Goal: Information Seeking & Learning: Learn about a topic

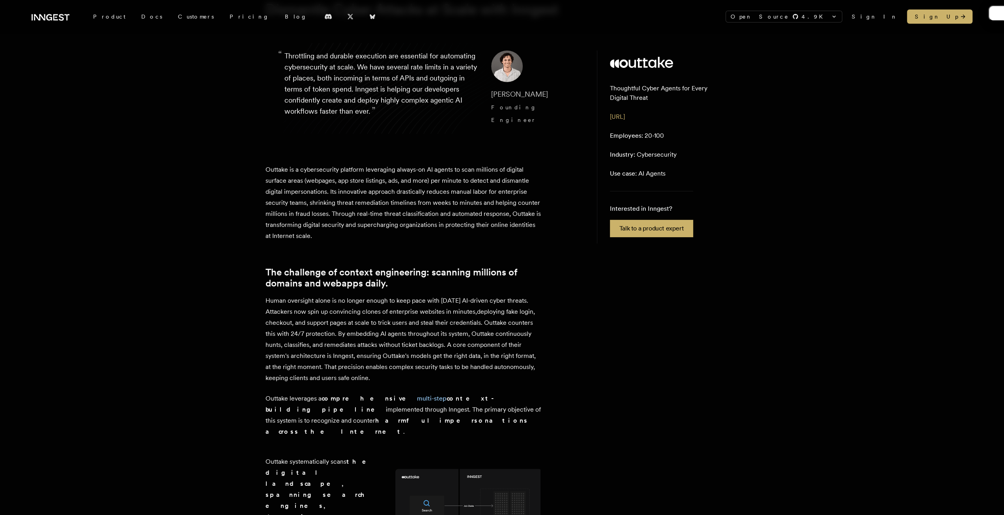
scroll to position [118, 0]
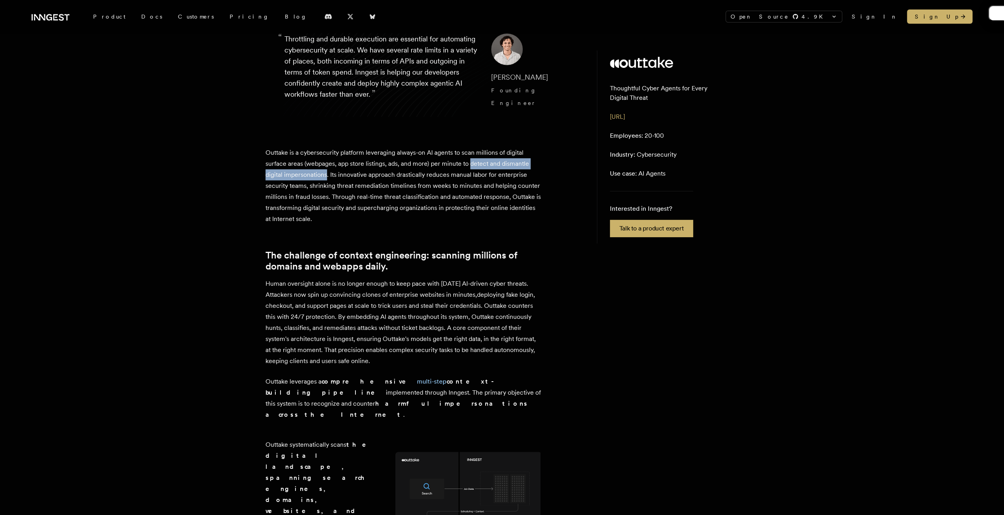
drag, startPoint x: 470, startPoint y: 173, endPoint x: 327, endPoint y: 185, distance: 143.4
click at [327, 185] on p "Outtake is a cybersecurity platform leveraging always-on AI agents to scan mill…" at bounding box center [404, 185] width 276 height 77
copy p "detect and dismantle digital impersonations"
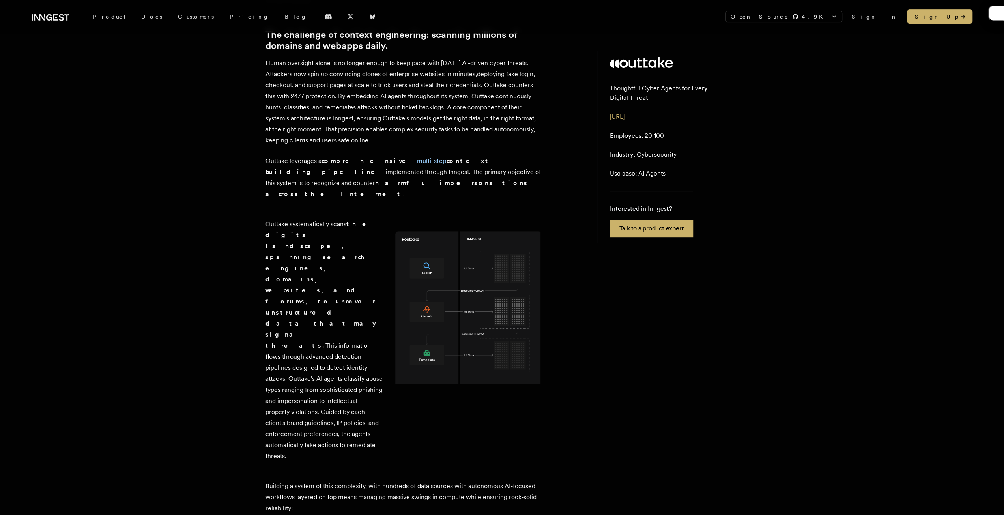
scroll to position [355, 0]
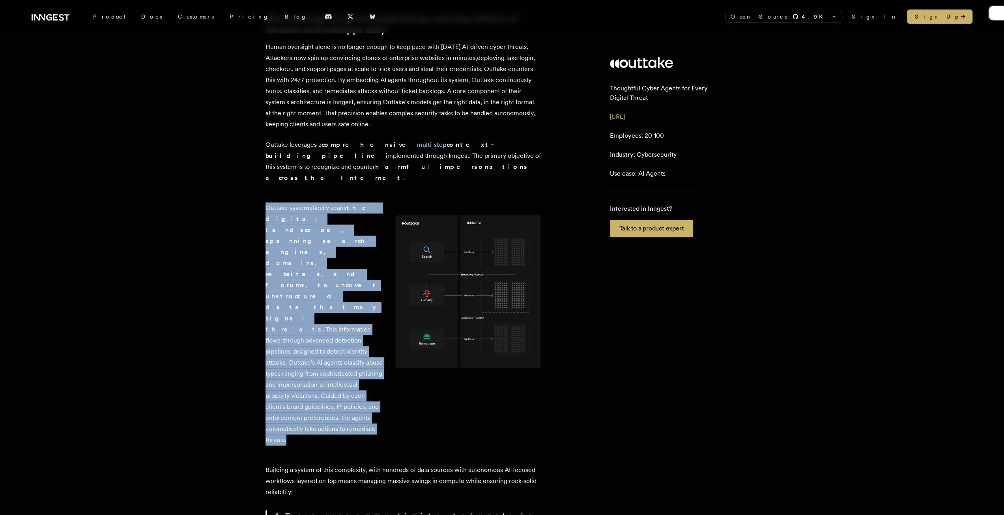
drag, startPoint x: 264, startPoint y: 220, endPoint x: 357, endPoint y: 364, distance: 171.3
copy p "Outtake systematically scans the digital landscape, spanning search engines, do…"
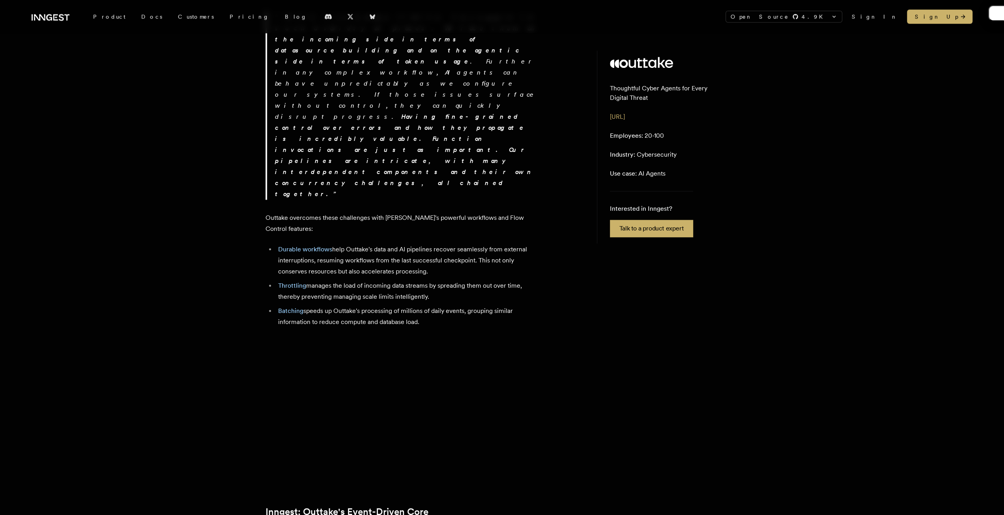
scroll to position [868, 0]
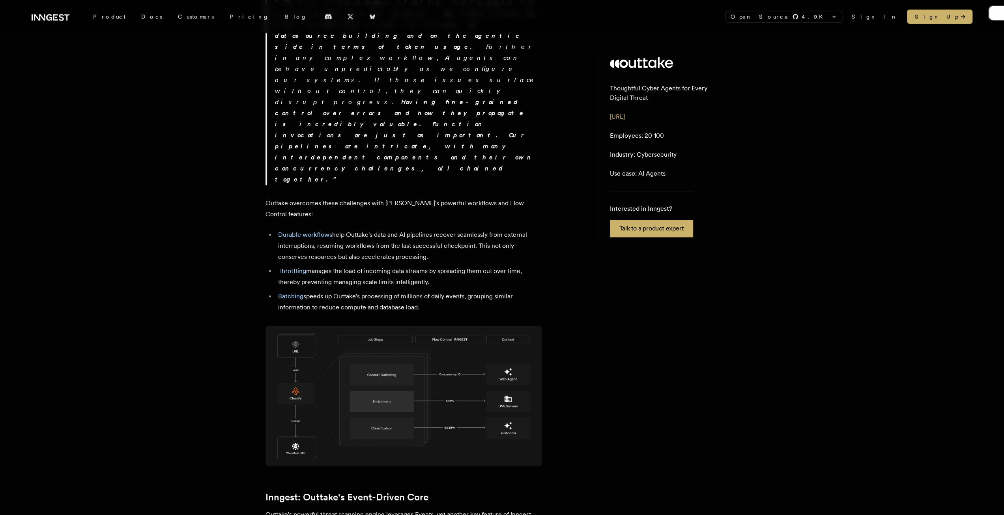
drag, startPoint x: 295, startPoint y: 359, endPoint x: 513, endPoint y: 371, distance: 218.1
copy p "event-driven architecture, Outtake leverages powerful patterns, including batch…"
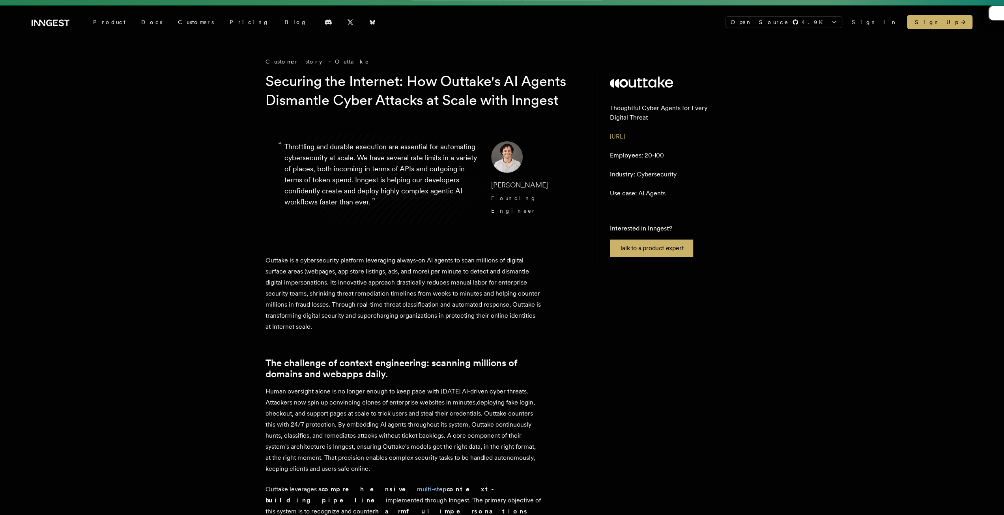
scroll to position [0, 0]
